Goal: Transaction & Acquisition: Purchase product/service

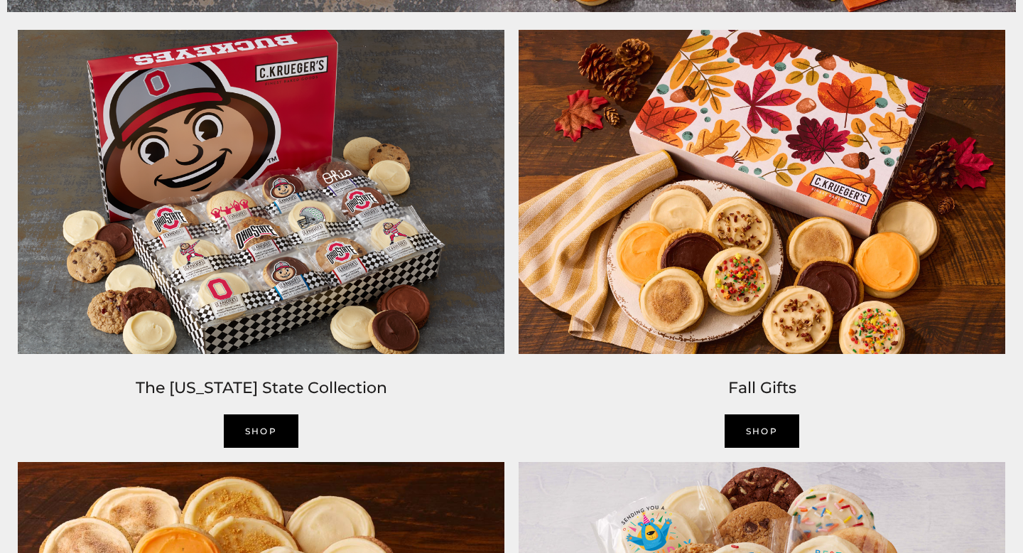
scroll to position [1077, 0]
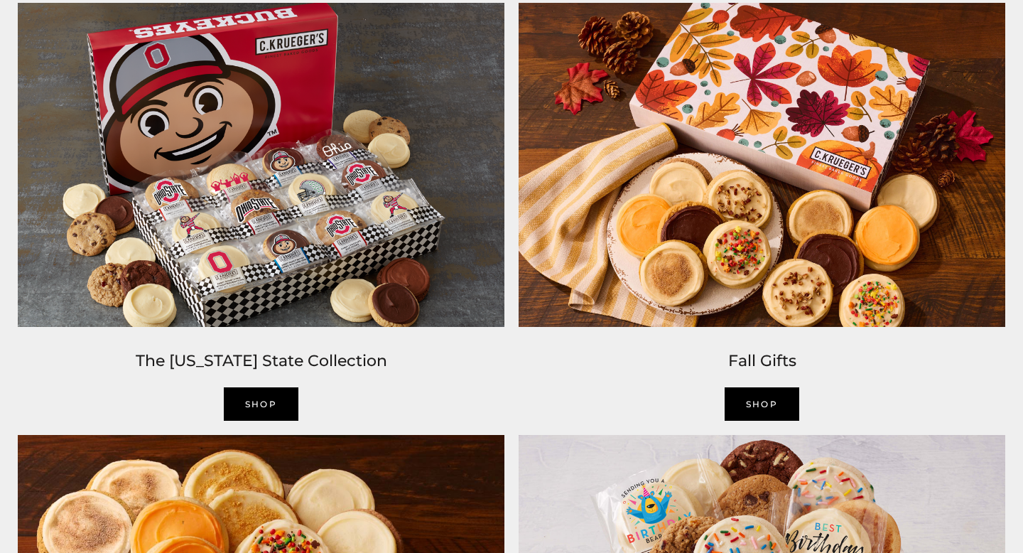
click at [264, 396] on link "Shop" at bounding box center [261, 403] width 75 height 33
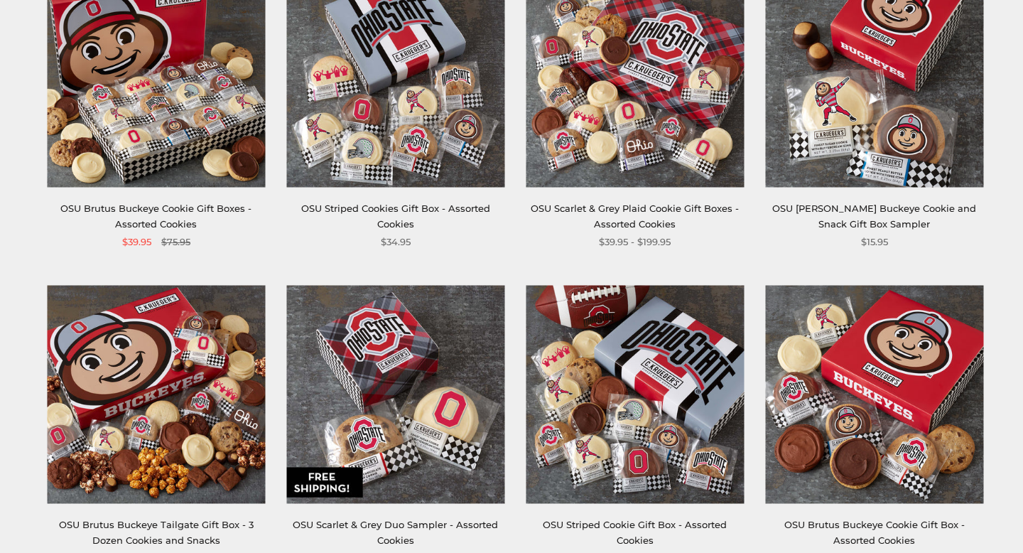
scroll to position [130, 0]
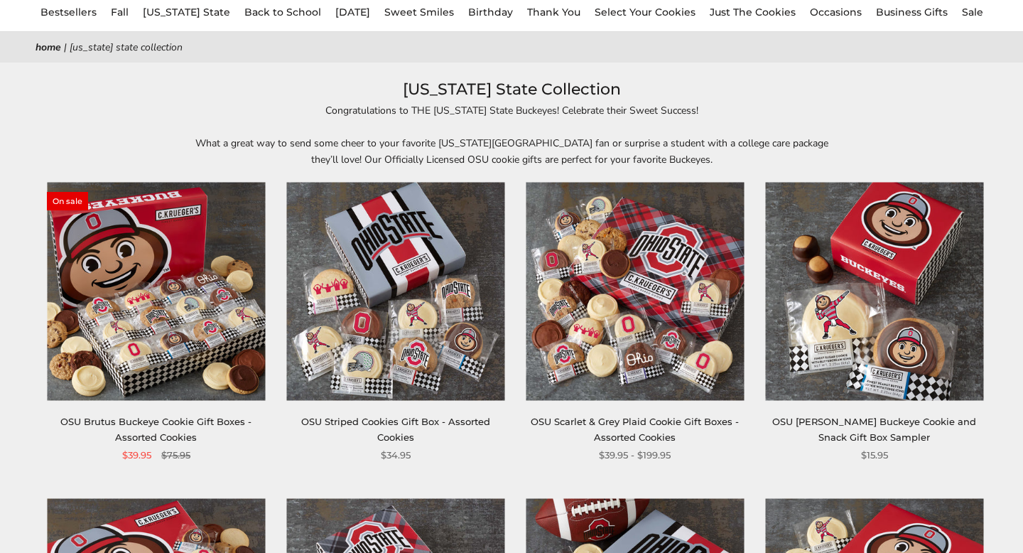
click at [169, 330] on img at bounding box center [156, 291] width 218 height 218
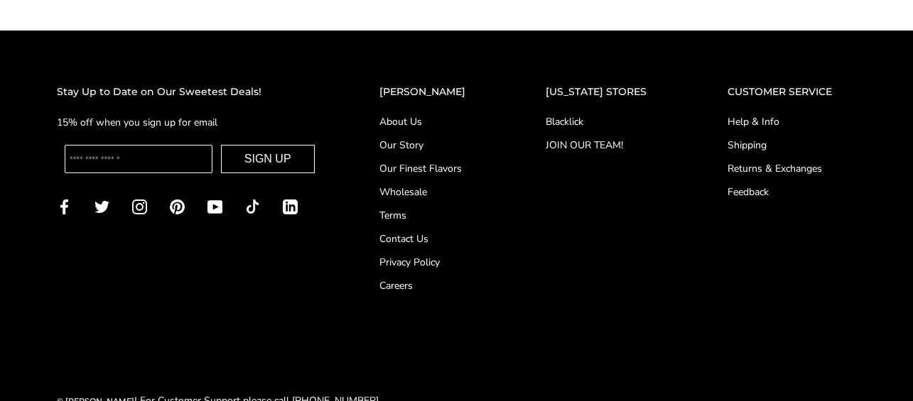
scroll to position [1527, 0]
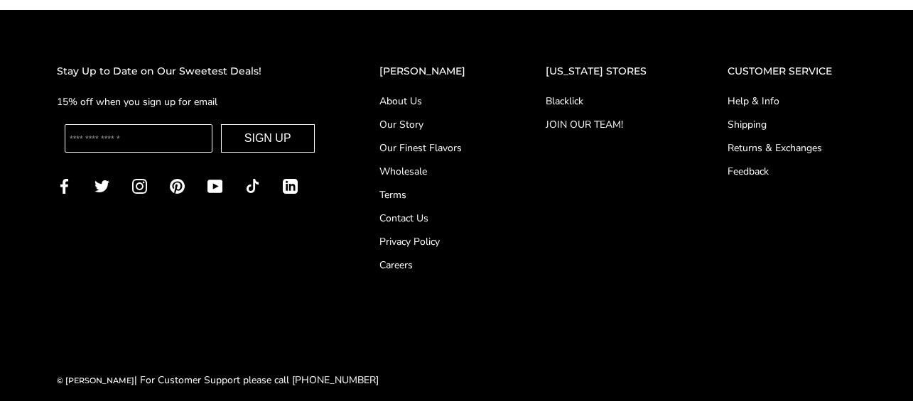
click at [433, 211] on link "Contact Us" at bounding box center [434, 218] width 110 height 15
